Goal: Share content

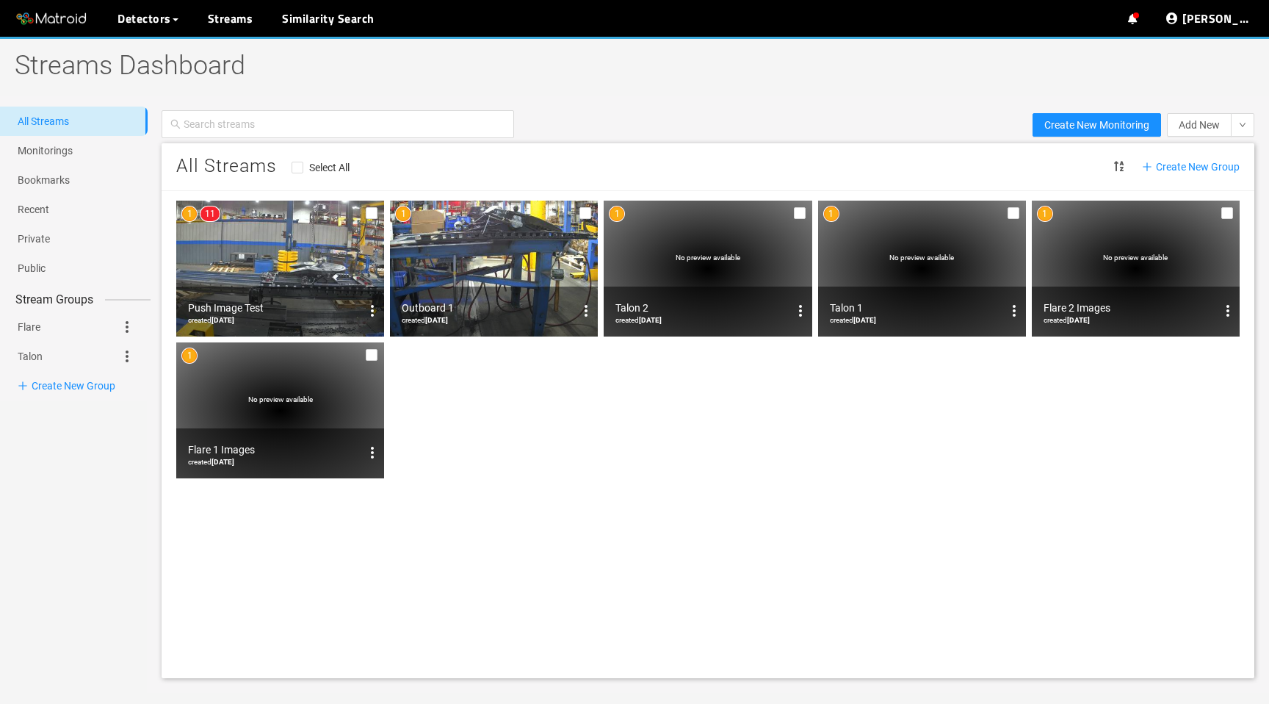
click at [277, 243] on img at bounding box center [280, 269] width 208 height 136
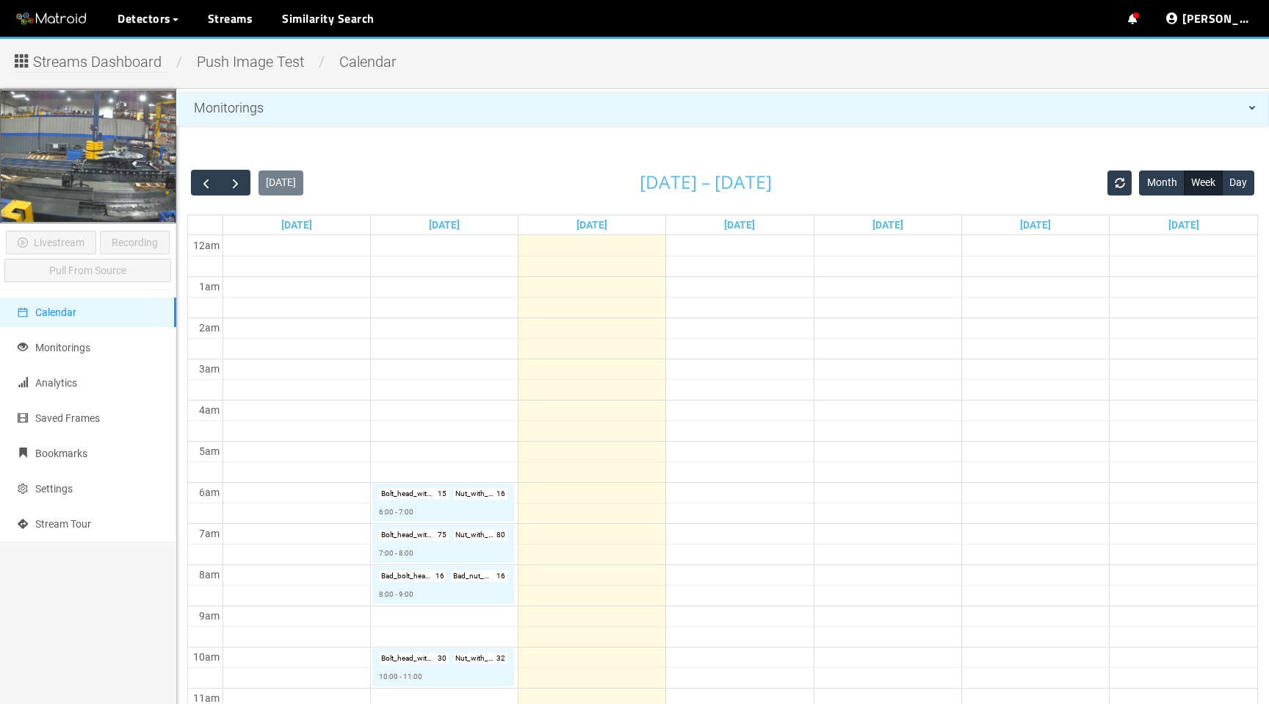
click at [131, 74] on div "Streams Dashboard / Push Image Test / calendar Livestream Recording Pull From S…" at bounding box center [634, 662] width 1269 height 1250
click at [131, 57] on span "Streams Dashboard" at bounding box center [97, 62] width 129 height 23
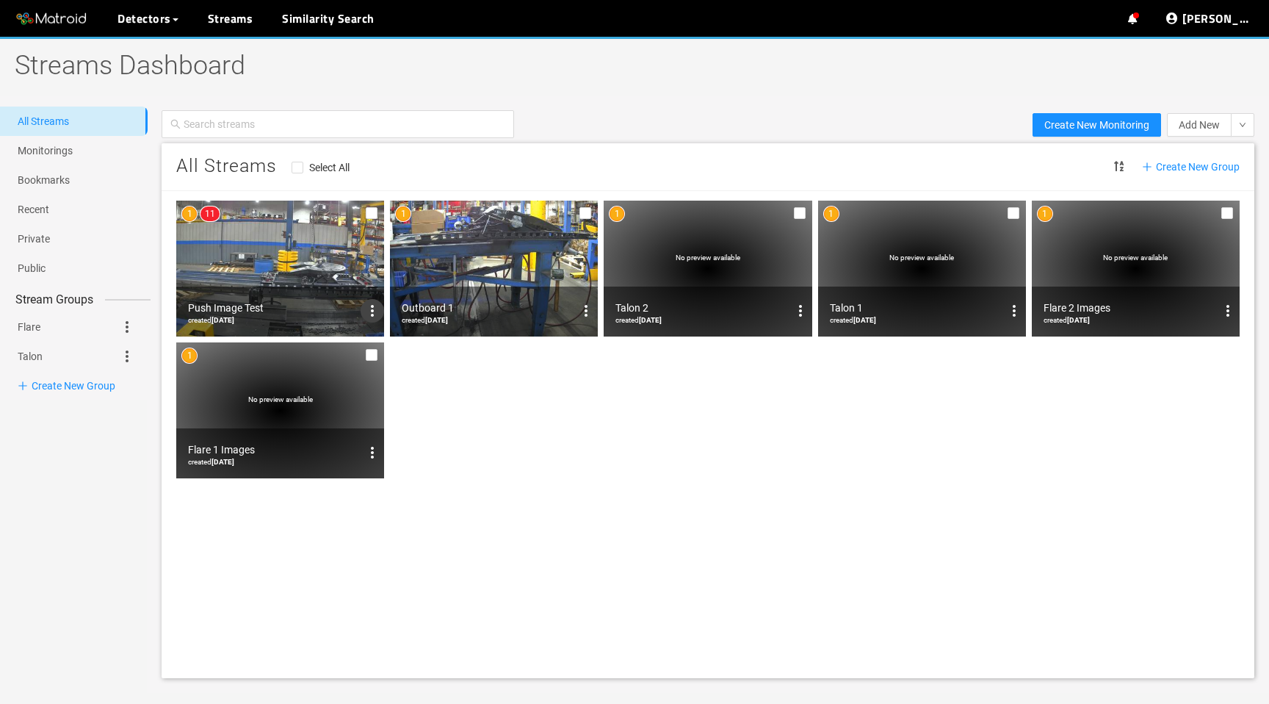
click at [369, 314] on icon "options" at bounding box center [373, 311] width 18 height 18
click at [350, 358] on span "Share" at bounding box center [346, 358] width 26 height 16
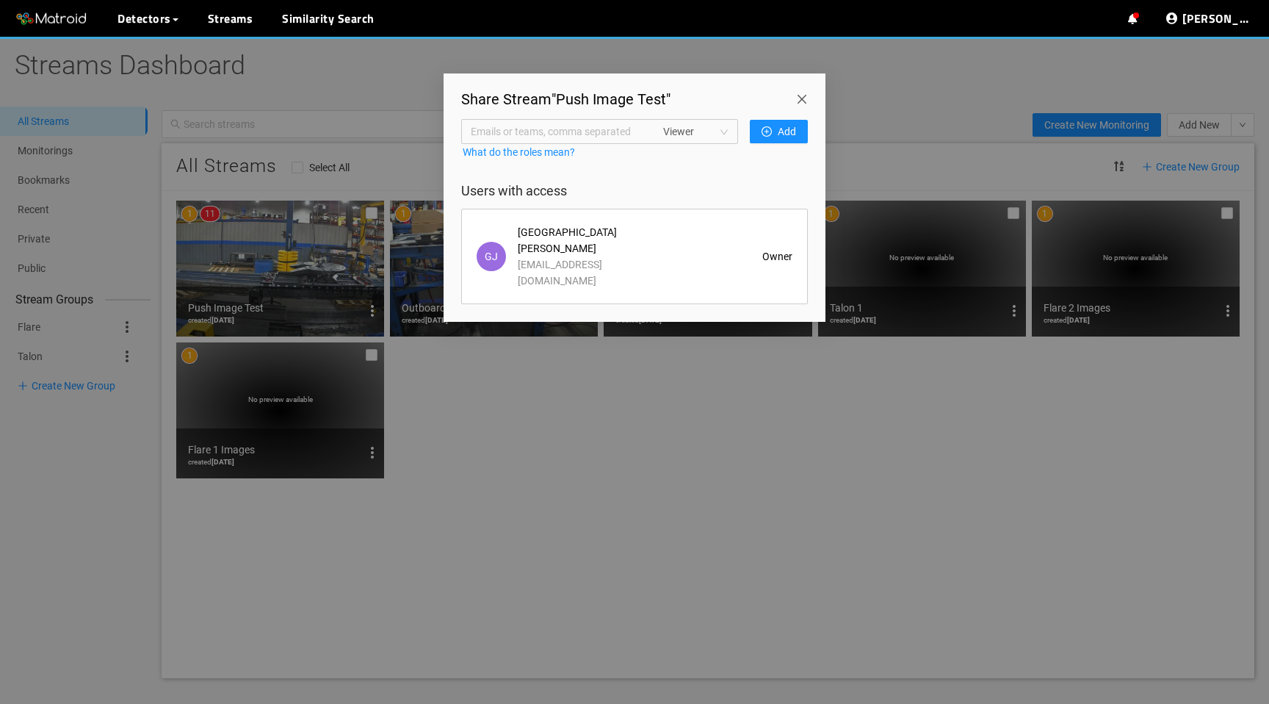
click at [591, 131] on span "Emails or teams, comma separated" at bounding box center [559, 131] width 176 height 16
click at [713, 132] on span "Viewer" at bounding box center [695, 131] width 65 height 22
type input "[PERSON_NAME][EMAIL_ADDRESS][DOMAIN_NAME]"
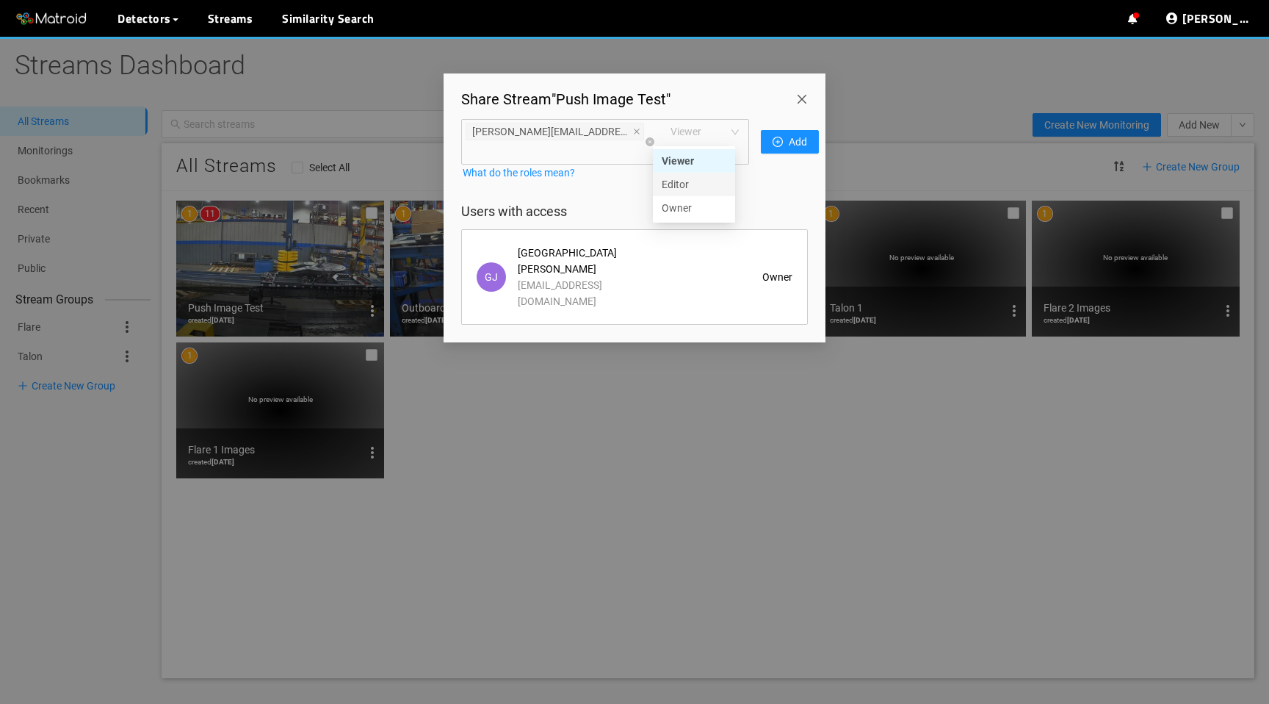
click at [689, 206] on div "Owner" at bounding box center [694, 208] width 65 height 16
click at [773, 137] on icon "plus-circle" at bounding box center [778, 142] width 10 height 10
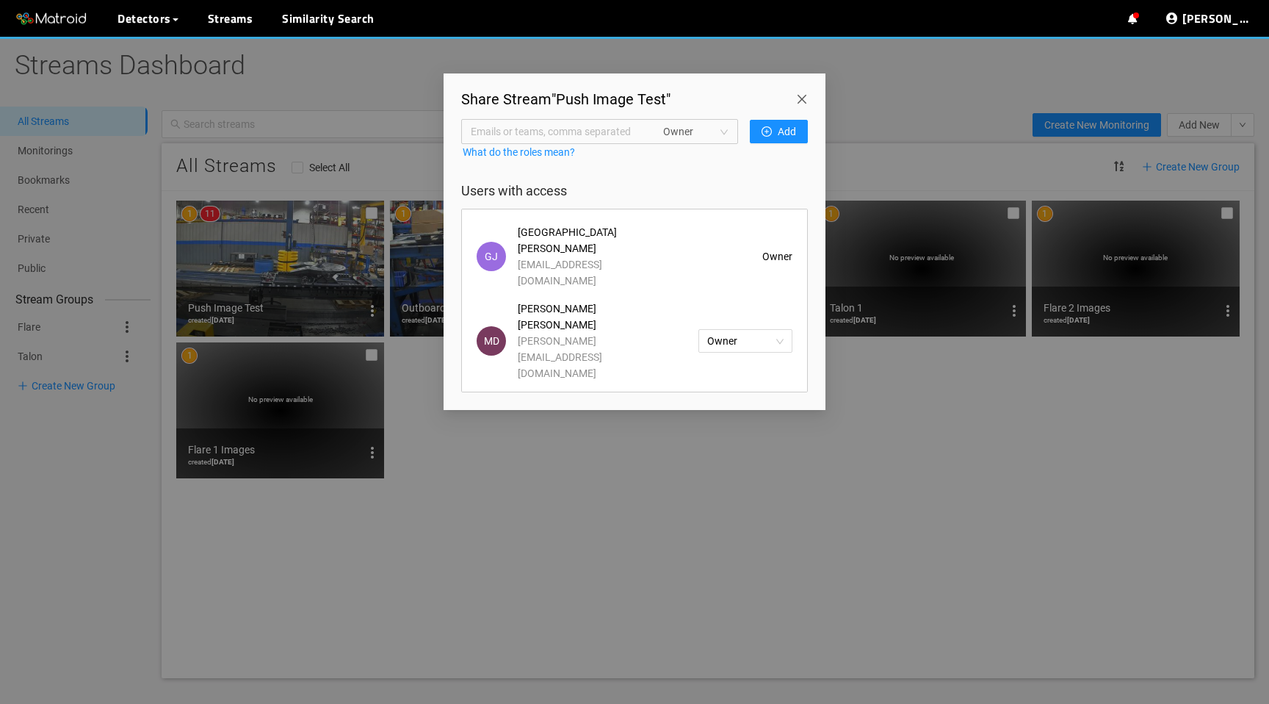
click at [803, 95] on span "Close" at bounding box center [804, 93] width 41 height 41
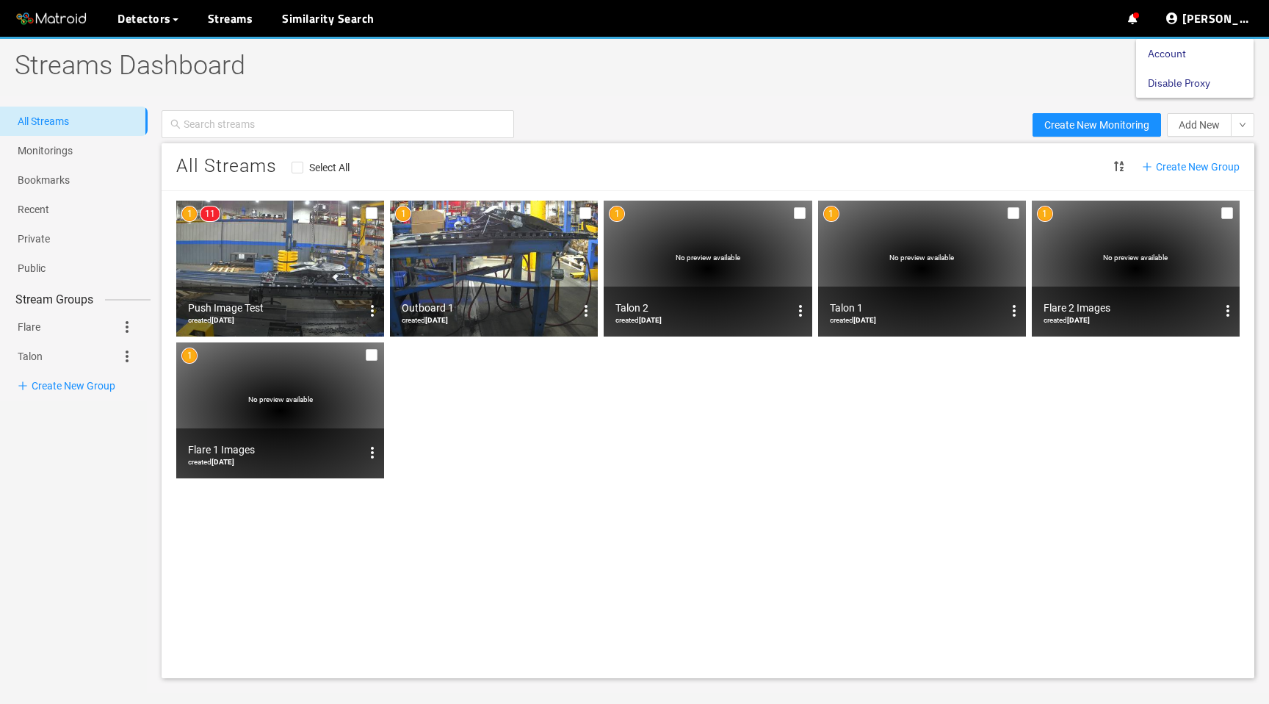
click at [1210, 84] on link "Disable Proxy" at bounding box center [1179, 82] width 62 height 29
